Goal: Navigation & Orientation: Find specific page/section

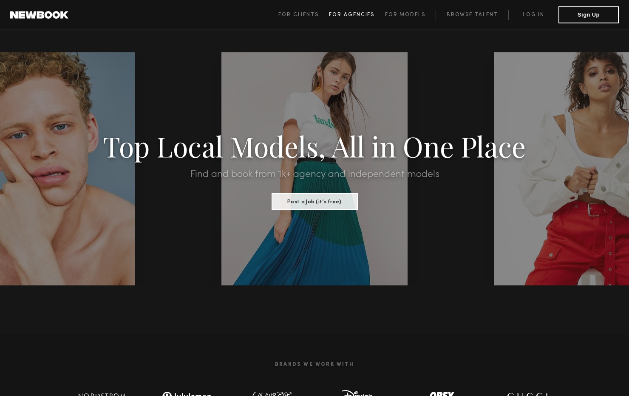
click at [355, 12] on span "For Agencies" at bounding box center [351, 14] width 45 height 5
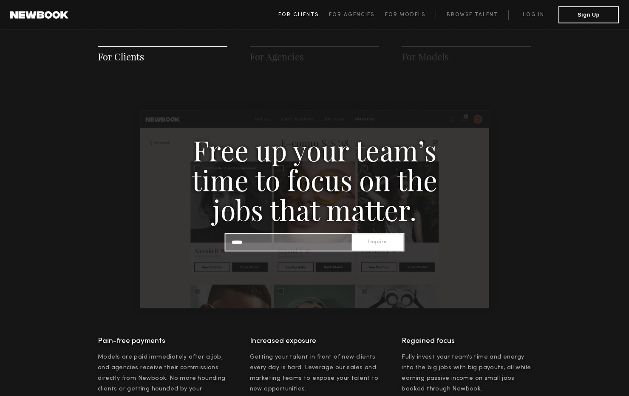
click at [308, 16] on span "For Clients" at bounding box center [298, 14] width 40 height 5
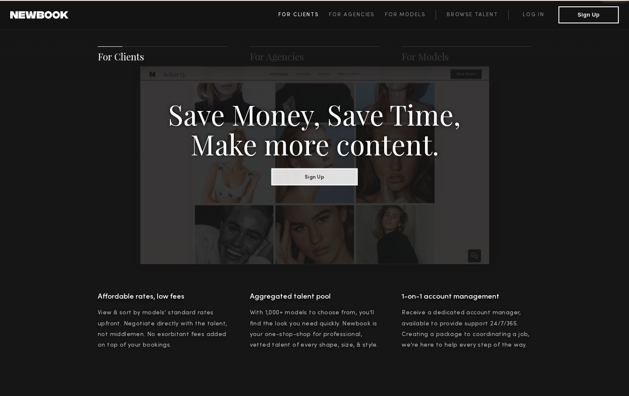
scroll to position [424, 0]
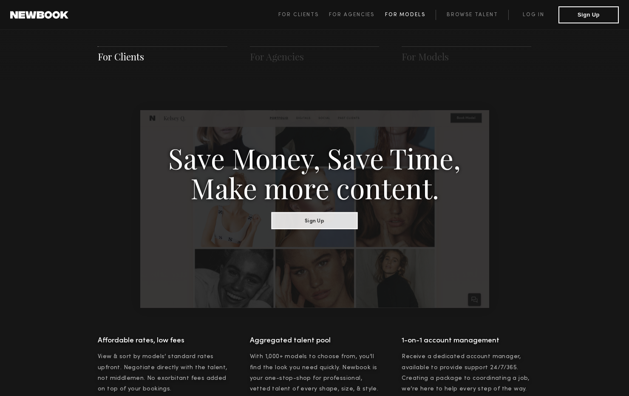
click at [423, 15] on span "For Models" at bounding box center [405, 14] width 40 height 5
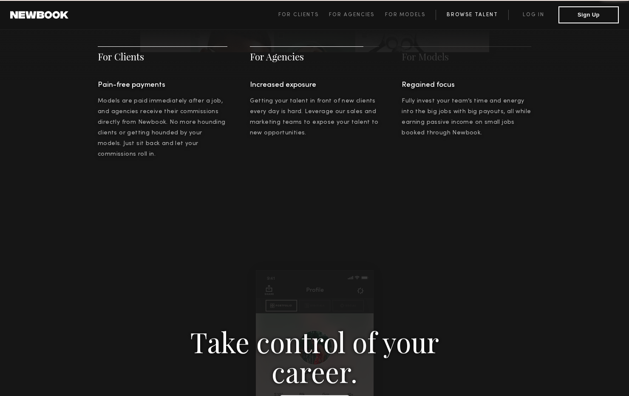
scroll to position [1223, 0]
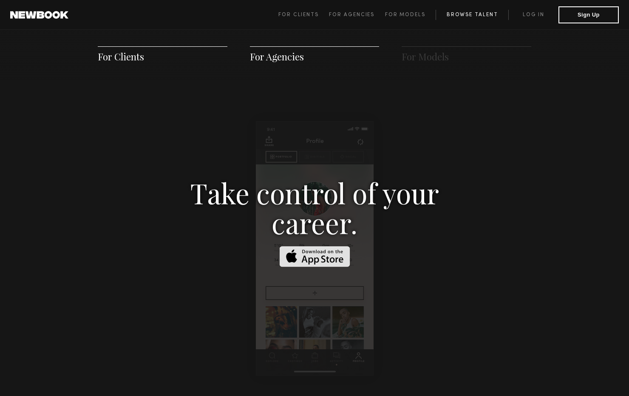
click at [466, 12] on link "Browse Talent" at bounding box center [471, 15] width 73 height 10
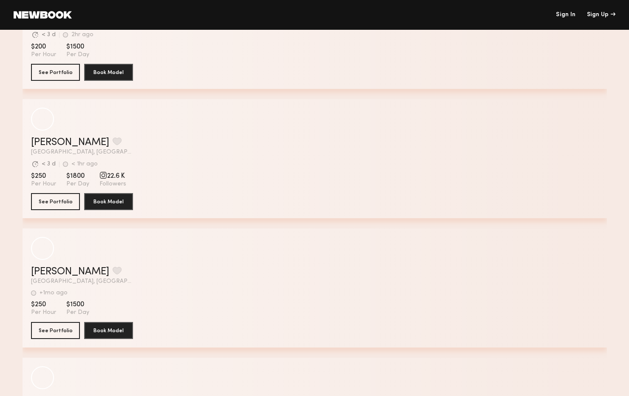
scroll to position [2273, 0]
